Goal: Feedback & Contribution: Submit feedback/report problem

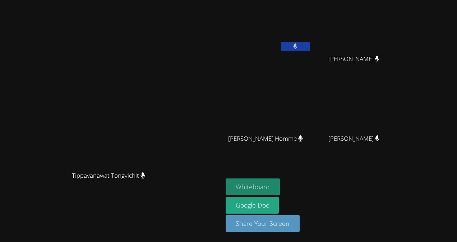
click at [308, 185] on body "Tippayanawat Tongvichit Tippayanawat Tongvichit Benza [PERSON_NAME] [PERSON_NAM…" at bounding box center [228, 121] width 457 height 242
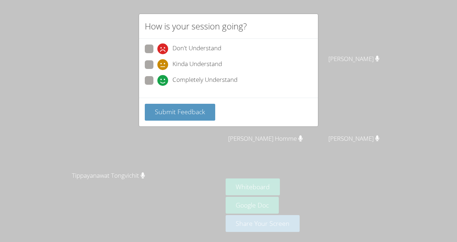
click at [340, 157] on div "How is your session going? Don't Understand Kinda Understand Completely Underst…" at bounding box center [228, 121] width 457 height 242
click at [181, 151] on div "How is your session going? Don't Understand Kinda Understand Completely Underst…" at bounding box center [228, 121] width 457 height 242
click at [177, 108] on span "Submit Feedback" at bounding box center [180, 111] width 50 height 9
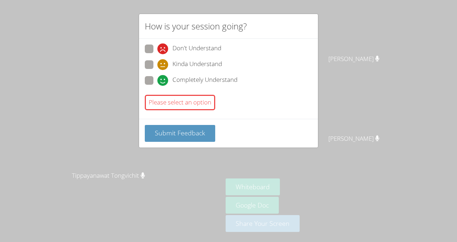
click at [308, 18] on div "How is your session going?" at bounding box center [228, 26] width 179 height 25
click at [121, 193] on div "How is your session going? Don't Understand Kinda Understand Completely Underst…" at bounding box center [228, 121] width 457 height 242
click at [353, 80] on div "How is your session going? Don't Understand Kinda Understand Completely Underst…" at bounding box center [228, 121] width 457 height 242
click at [157, 86] on span at bounding box center [157, 86] width 0 height 0
click at [157, 77] on input "Completely Understand" at bounding box center [160, 79] width 6 height 6
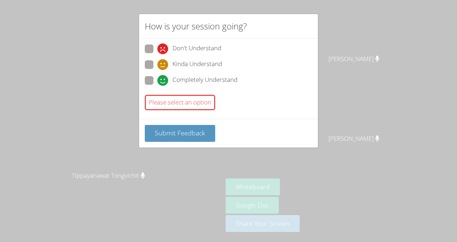
radio input "true"
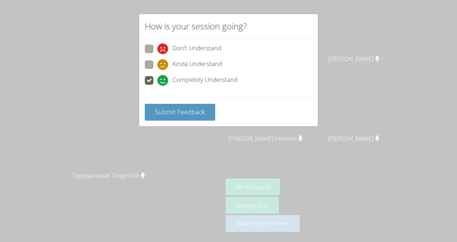
click at [157, 54] on span at bounding box center [157, 54] width 0 height 0
click at [157, 50] on input "Don't Understand" at bounding box center [160, 48] width 6 height 6
radio input "true"
click at [157, 70] on span at bounding box center [157, 70] width 0 height 0
click at [157, 64] on input "Kinda Understand" at bounding box center [160, 63] width 6 height 6
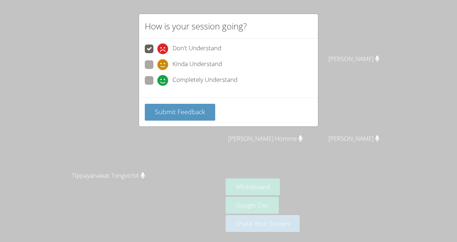
radio input "true"
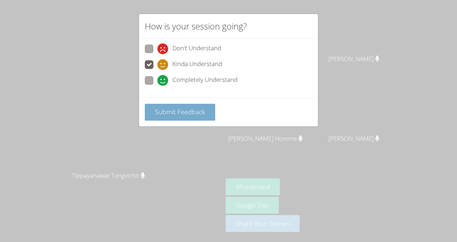
click at [159, 109] on span "Submit Feedback" at bounding box center [180, 111] width 50 height 9
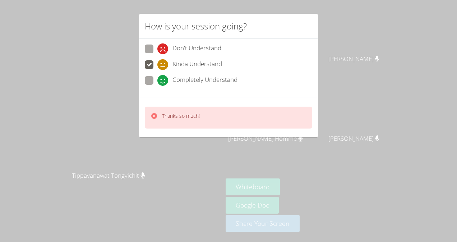
click at [175, 144] on div "How is your session going? Don't Understand Kinda Understand Completely Underst…" at bounding box center [228, 121] width 457 height 242
click at [209, 125] on div "Thanks so much!" at bounding box center [228, 118] width 167 height 22
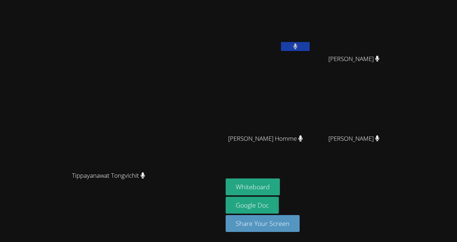
click at [165, 143] on video at bounding box center [111, 107] width 108 height 122
click at [280, 184] on button "Whiteboard" at bounding box center [253, 187] width 54 height 17
